Goal: Information Seeking & Learning: Learn about a topic

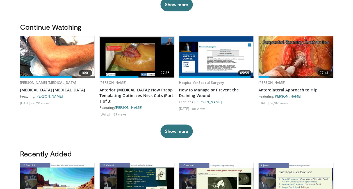
scroll to position [128, 0]
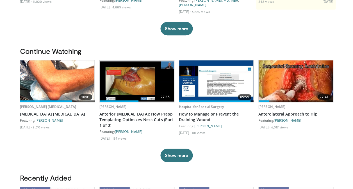
click at [134, 85] on img at bounding box center [137, 81] width 74 height 40
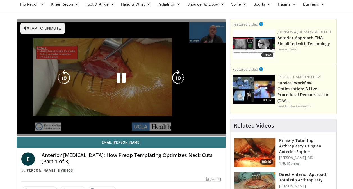
scroll to position [12, 0]
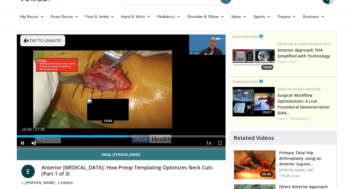
click at [108, 135] on div "14:34" at bounding box center [72, 136] width 110 height 2
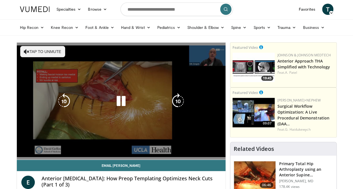
scroll to position [0, 0]
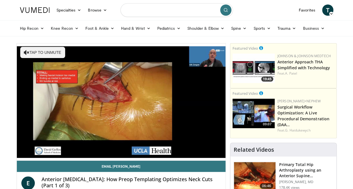
click at [144, 9] on input "Search topics, interventions" at bounding box center [176, 9] width 112 height 13
type input "**********"
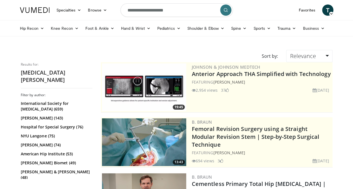
click at [167, 11] on input "**********" at bounding box center [176, 9] width 112 height 13
type input "**********"
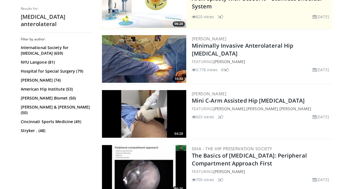
scroll to position [139, 0]
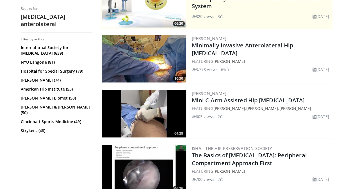
click at [139, 58] on img at bounding box center [144, 59] width 84 height 48
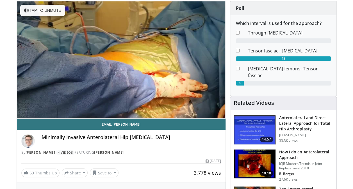
scroll to position [42, 0]
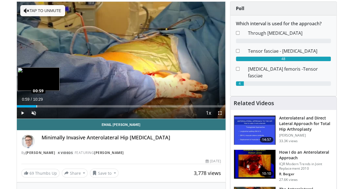
click at [36, 106] on div "Loaded : 9.50% 00:59 00:59" at bounding box center [121, 106] width 208 height 2
click at [47, 105] on div "Progress Bar" at bounding box center [44, 106] width 32 height 2
click at [39, 106] on div "01:35" at bounding box center [33, 106] width 32 height 2
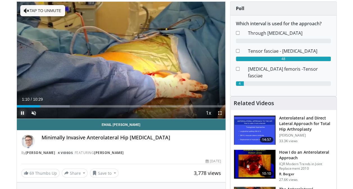
click at [19, 114] on span "Video Player" at bounding box center [22, 112] width 11 height 11
